Goal: Register for event/course

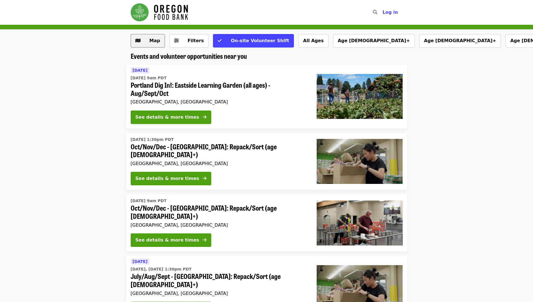
click at [149, 41] on span "Map" at bounding box center [154, 40] width 11 height 5
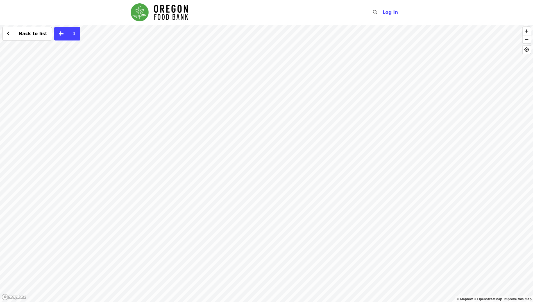
drag, startPoint x: 256, startPoint y: 241, endPoint x: 218, endPoint y: 121, distance: 126.1
click at [218, 121] on div "Back to list 1" at bounding box center [266, 163] width 533 height 277
drag, startPoint x: 337, startPoint y: 253, endPoint x: 269, endPoint y: 216, distance: 77.3
click at [340, 291] on div "Back to list 1" at bounding box center [266, 163] width 533 height 277
drag, startPoint x: 214, startPoint y: 158, endPoint x: 395, endPoint y: 316, distance: 239.8
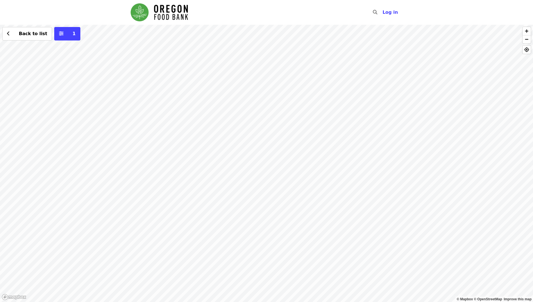
click at [395, 301] on html "Skip to content ​ Log in © Mapbox © OpenStreetMap Improve this map Back to list…" at bounding box center [266, 151] width 533 height 302
drag, startPoint x: 206, startPoint y: 163, endPoint x: 314, endPoint y: 297, distance: 171.5
click at [315, 299] on div "Back to list 1" at bounding box center [266, 163] width 533 height 277
drag, startPoint x: 251, startPoint y: 162, endPoint x: 245, endPoint y: 279, distance: 116.9
click at [245, 279] on div "Back to list 1" at bounding box center [266, 163] width 533 height 277
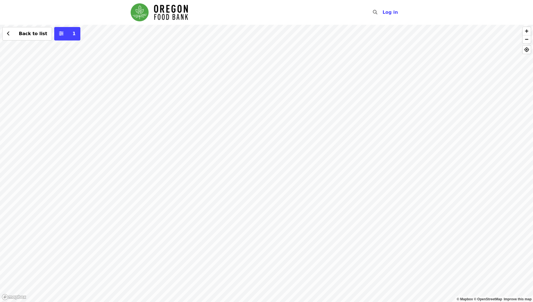
drag, startPoint x: 242, startPoint y: 160, endPoint x: 242, endPoint y: 214, distance: 53.6
click at [242, 214] on div "Back to list 1" at bounding box center [266, 163] width 533 height 277
click at [226, 134] on div "Back to list 1" at bounding box center [266, 163] width 533 height 277
click at [223, 145] on span "See 2 actions at this location" at bounding box center [225, 145] width 74 height 5
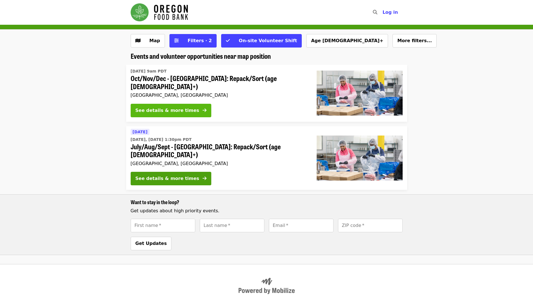
click at [202, 108] on icon "arrow-right icon" at bounding box center [204, 110] width 4 height 5
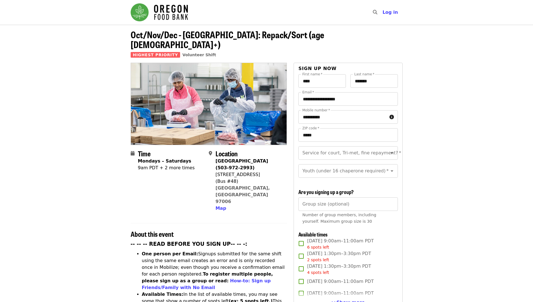
scroll to position [28, 0]
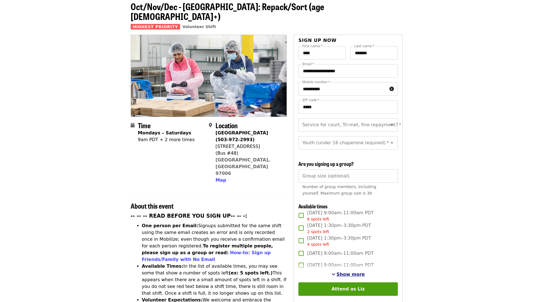
drag, startPoint x: 346, startPoint y: 271, endPoint x: 335, endPoint y: 269, distance: 11.2
click at [346, 271] on span "Show more" at bounding box center [350, 273] width 28 height 5
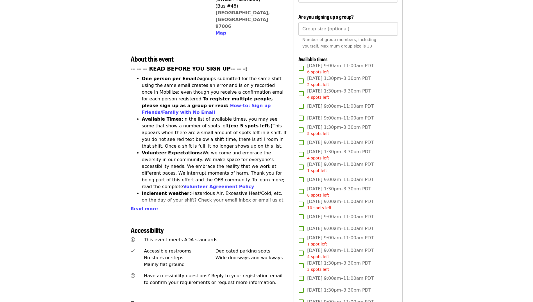
scroll to position [197, 0]
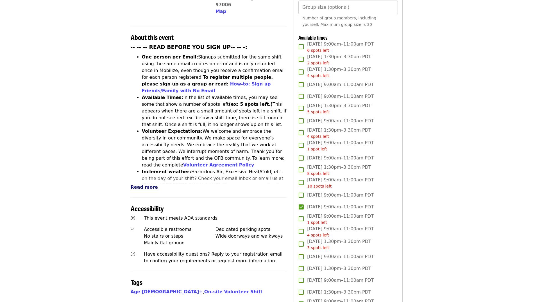
click at [143, 184] on span "Read more" at bounding box center [144, 186] width 27 height 5
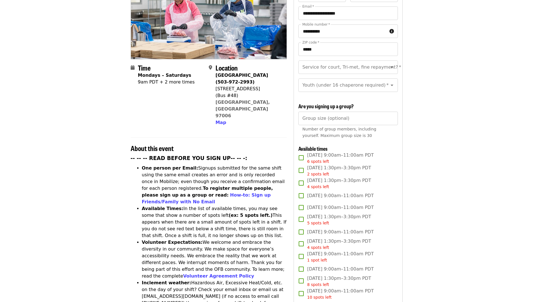
scroll to position [0, 0]
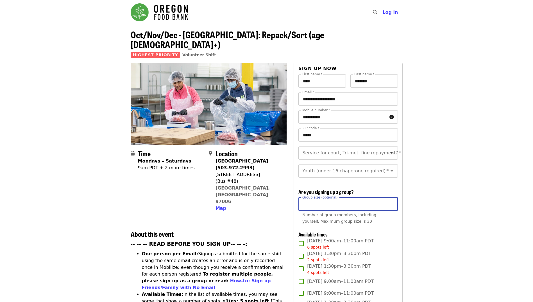
click at [391, 202] on input "*" at bounding box center [347, 203] width 99 height 13
click at [390, 200] on input "*" at bounding box center [347, 203] width 99 height 13
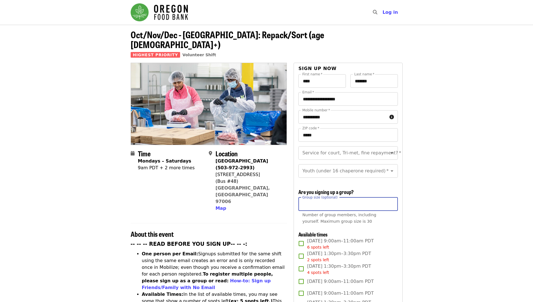
click at [390, 200] on input "*" at bounding box center [347, 203] width 99 height 13
click at [390, 200] on input "**" at bounding box center [347, 203] width 99 height 13
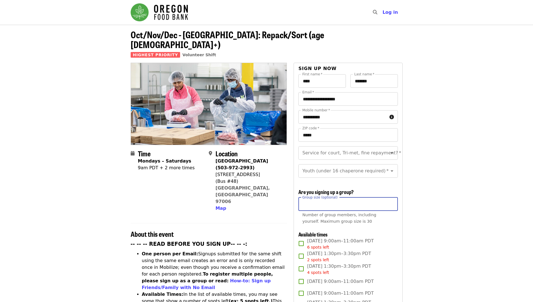
type input "*"
click at [390, 204] on input "*" at bounding box center [347, 203] width 99 height 13
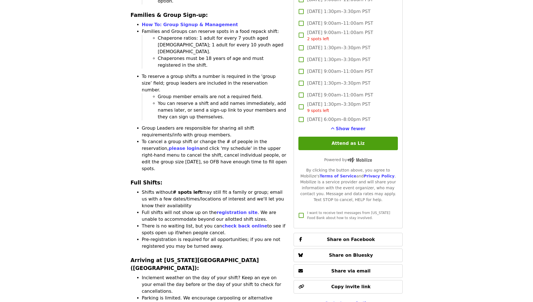
scroll to position [955, 0]
click at [348, 144] on button "Attend as Liz" at bounding box center [347, 142] width 99 height 13
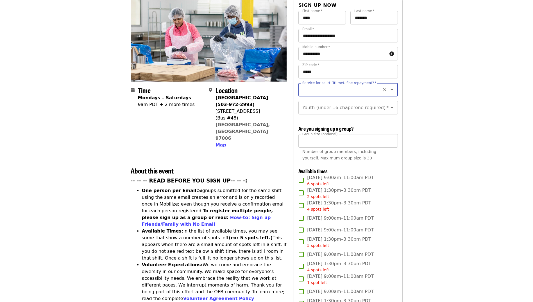
scroll to position [25, 0]
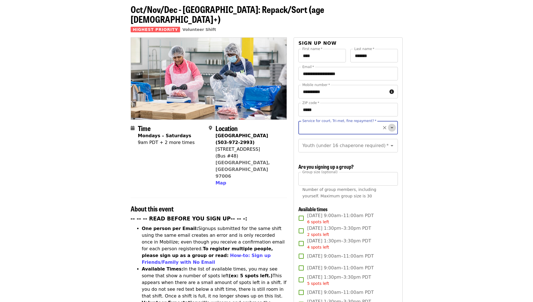
click at [388, 124] on icon "Open" at bounding box center [391, 127] width 7 height 7
click at [305, 134] on li "No" at bounding box center [345, 133] width 95 height 10
type input "**"
click at [390, 145] on icon "Open" at bounding box center [391, 145] width 3 height 1
click at [390, 145] on icon "Close" at bounding box center [391, 145] width 3 height 1
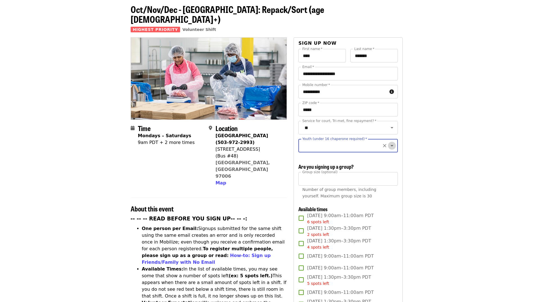
click at [388, 142] on icon "Open" at bounding box center [391, 145] width 7 height 7
click at [327, 153] on li "16 and older" at bounding box center [345, 155] width 95 height 10
type input "**********"
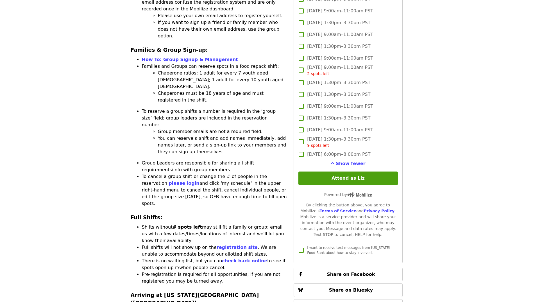
scroll to position [924, 0]
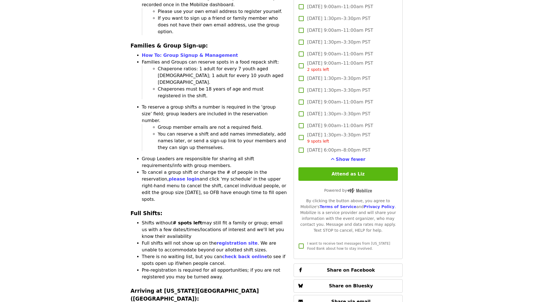
click at [355, 170] on button "Attend as Liz" at bounding box center [347, 173] width 99 height 13
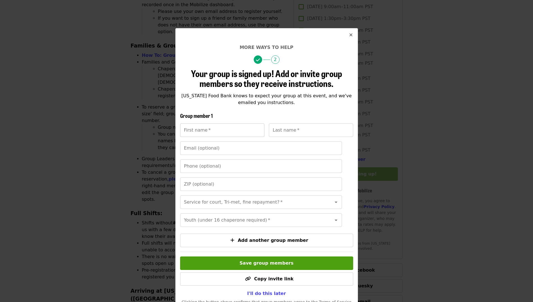
click at [234, 129] on input "First name   *" at bounding box center [222, 129] width 84 height 13
type input "***"
type input "*******"
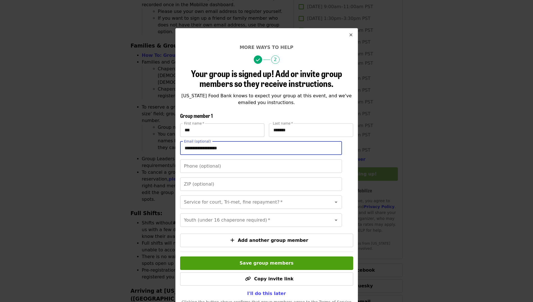
type input "**********"
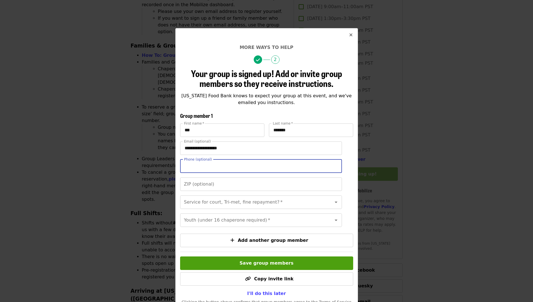
click at [199, 166] on input "Phone (optional)" at bounding box center [261, 165] width 162 height 13
type input "**********"
type input "*****"
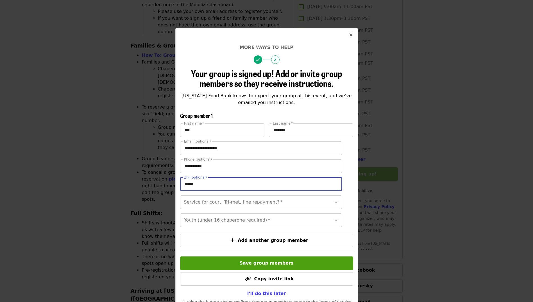
drag, startPoint x: 201, startPoint y: 186, endPoint x: 171, endPoint y: 186, distance: 30.0
click at [171, 186] on div "**********" at bounding box center [266, 151] width 533 height 302
click at [216, 183] on input "*****" at bounding box center [261, 183] width 162 height 13
click at [184, 203] on input "Service for court, Tri-met, fine repayment?   *" at bounding box center [253, 202] width 139 height 11
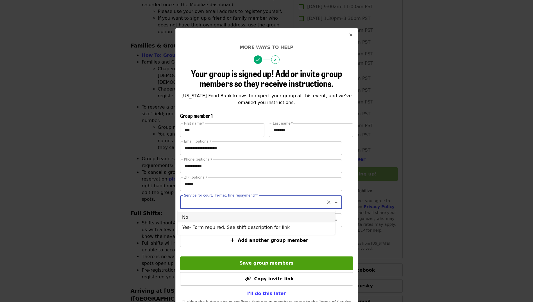
click at [332, 203] on icon "Close" at bounding box center [335, 201] width 7 height 7
click at [332, 202] on icon "Open" at bounding box center [335, 201] width 7 height 7
click at [254, 220] on li "No" at bounding box center [256, 217] width 158 height 10
type input "**"
click at [334, 221] on icon "Open" at bounding box center [335, 219] width 3 height 1
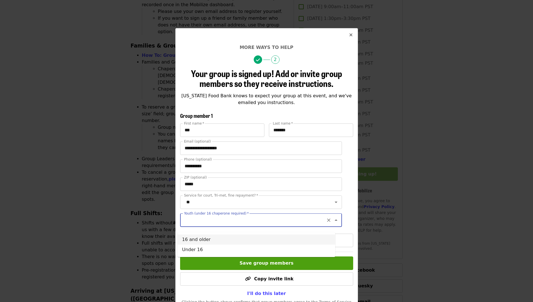
click at [269, 240] on li "16 and older" at bounding box center [256, 239] width 158 height 10
type input "**********"
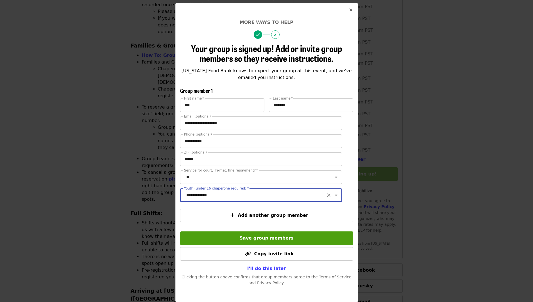
scroll to position [33, 0]
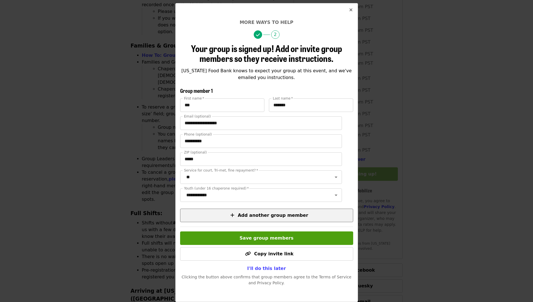
click at [247, 217] on span "Add another group member" at bounding box center [273, 214] width 70 height 5
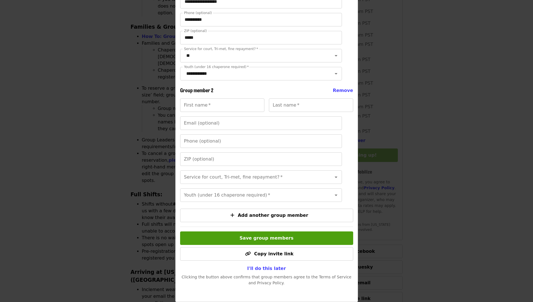
scroll to position [952, 0]
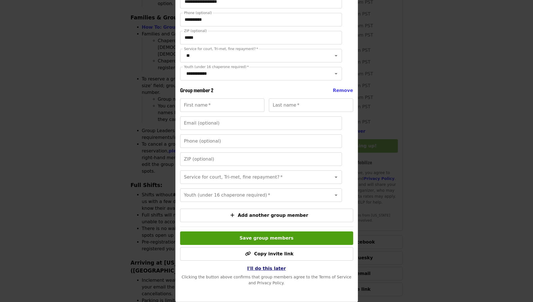
click at [260, 268] on span "I'll do this later" at bounding box center [266, 267] width 39 height 5
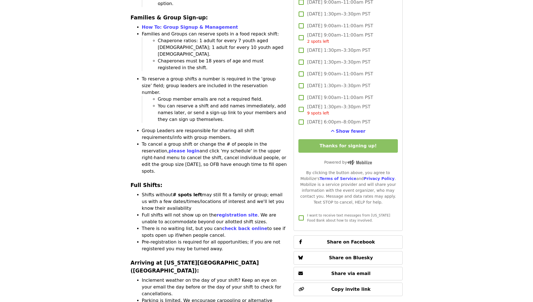
click at [457, 160] on article "Oct/Nov/Dec - [GEOGRAPHIC_DATA]: Repack/Sort (age [DEMOGRAPHIC_DATA]+) Highest …" at bounding box center [266, 274] width 533 height 2403
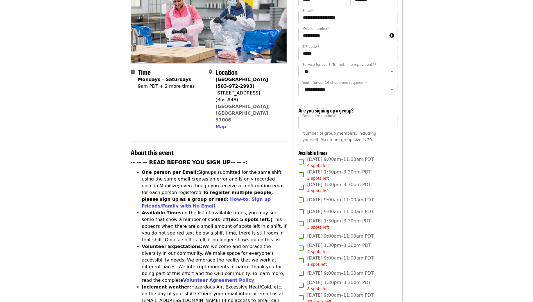
scroll to position [0, 0]
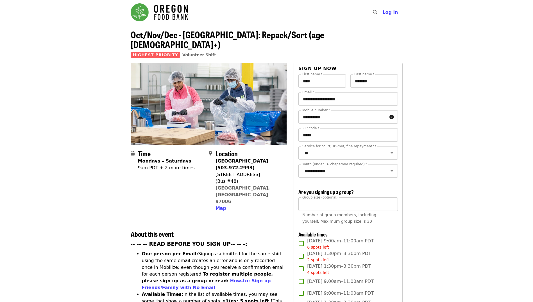
drag, startPoint x: 216, startPoint y: 164, endPoint x: 257, endPoint y: 166, distance: 40.7
click at [257, 171] on div "[STREET_ADDRESS]" at bounding box center [248, 174] width 67 height 7
drag, startPoint x: 257, startPoint y: 166, endPoint x: 249, endPoint y: 164, distance: 8.0
copy div "[STREET_ADDRESS]"
